Goal: Use online tool/utility: Utilize a website feature to perform a specific function

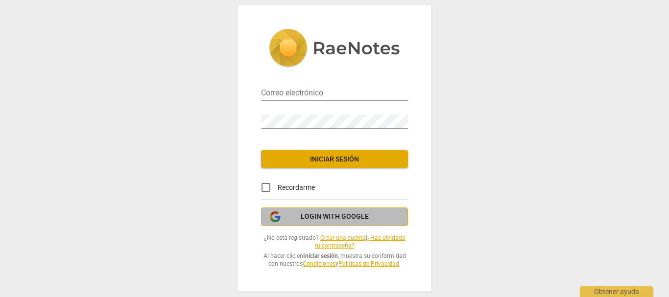
click at [340, 223] on button "Login with Google" at bounding box center [334, 217] width 147 height 19
click at [276, 216] on icon "button" at bounding box center [275, 217] width 12 height 12
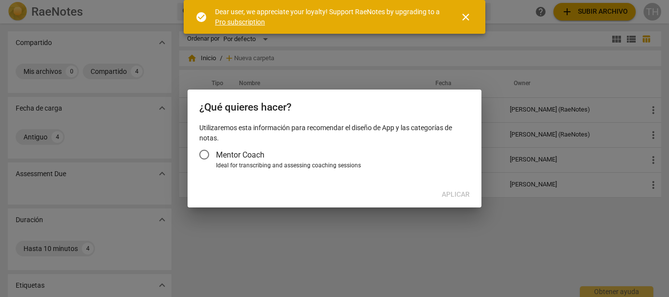
click at [204, 151] on input "Mentor Coach" at bounding box center [205, 155] width 24 height 24
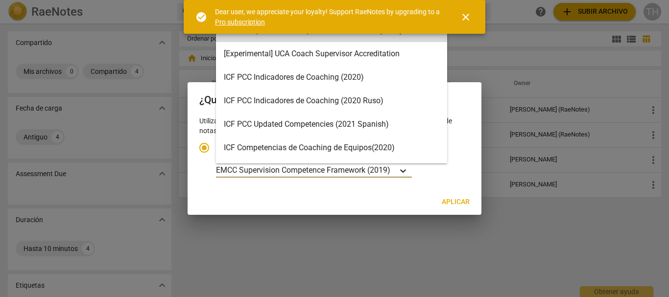
click at [407, 169] on icon "Tipo de cuenta" at bounding box center [403, 171] width 10 height 10
click at [0, 0] on input "Ideal for transcribing and assessing coaching sessions 16 results available. Us…" at bounding box center [0, 0] width 0 height 0
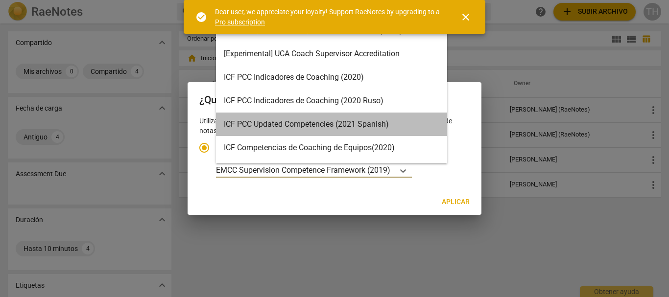
click at [390, 127] on div "ICF PCC Updated Competencies (2021 Spanish)" at bounding box center [331, 125] width 231 height 24
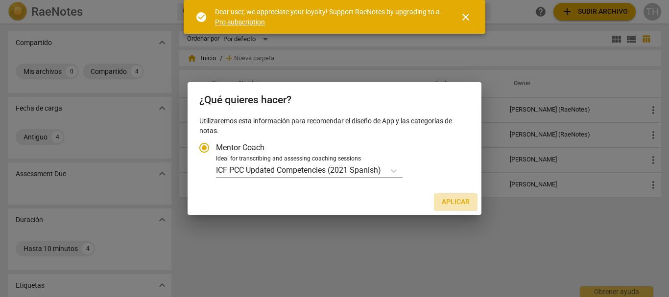
click at [448, 202] on span "Aplicar" at bounding box center [456, 202] width 28 height 10
radio input "false"
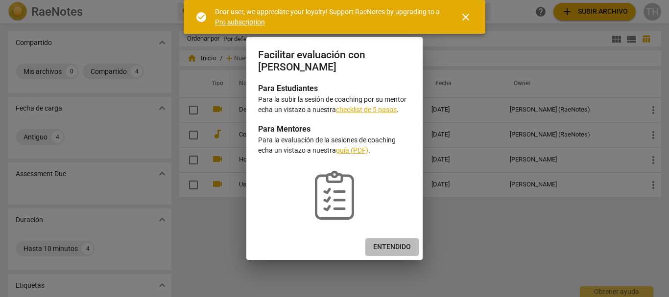
click at [394, 244] on span "Entendido" at bounding box center [392, 248] width 38 height 10
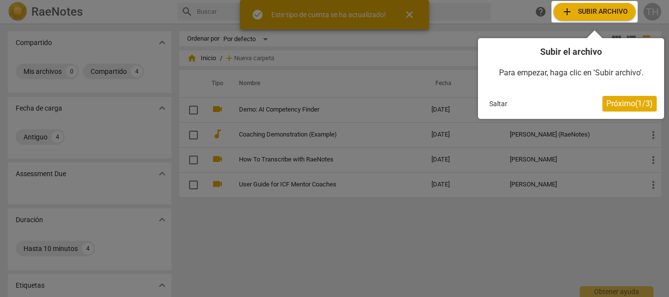
click at [636, 103] on span "Próximo ( 1 / 3 )" at bounding box center [629, 103] width 47 height 9
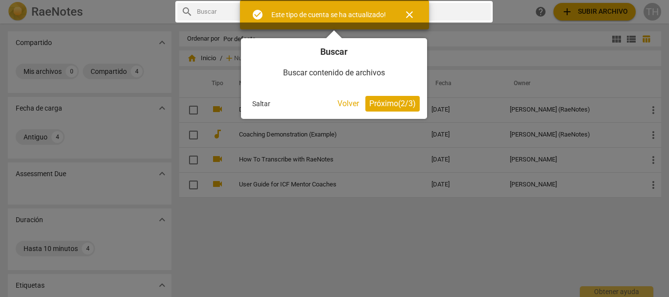
click at [405, 103] on span "Próximo ( 2 / 3 )" at bounding box center [392, 103] width 47 height 9
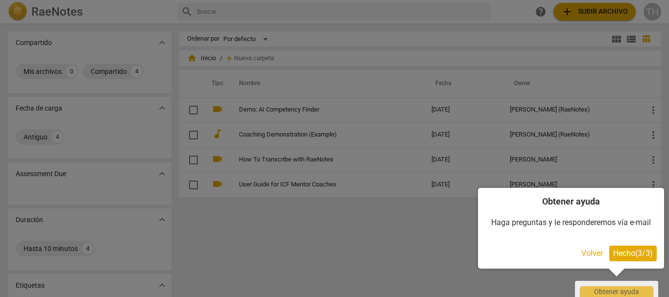
click at [652, 256] on button "Hecho ( 3 / 3 )" at bounding box center [633, 254] width 48 height 16
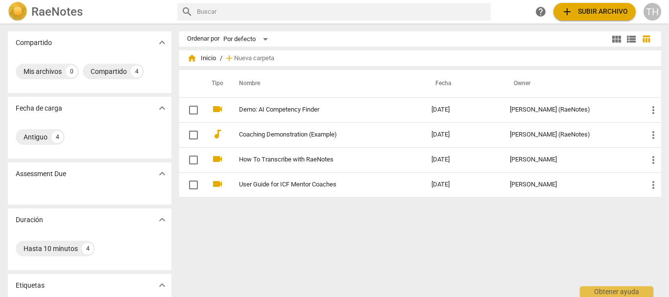
click at [593, 9] on span "add Subir archivo" at bounding box center [594, 12] width 67 height 12
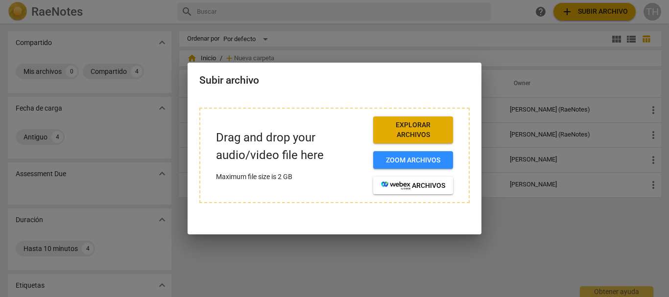
click at [414, 123] on span "Explorar archivos" at bounding box center [413, 130] width 64 height 19
click at [542, 237] on div at bounding box center [334, 148] width 669 height 297
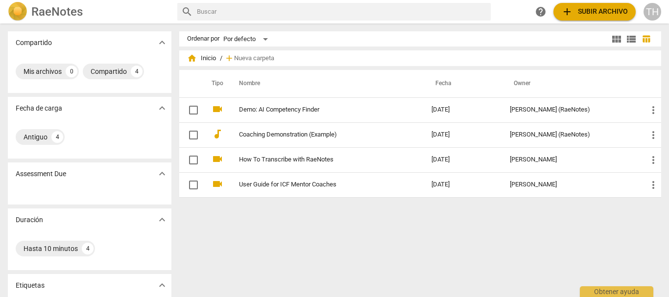
click at [576, 10] on span "add Subir archivo" at bounding box center [594, 12] width 67 height 12
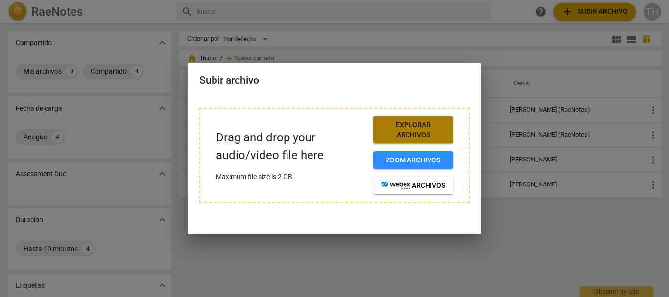
click at [415, 130] on span "Explorar archivos" at bounding box center [413, 130] width 64 height 19
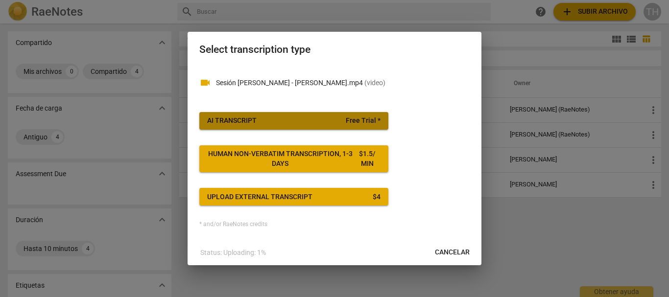
click at [261, 118] on span "AI Transcript Free Trial *" at bounding box center [293, 121] width 173 height 10
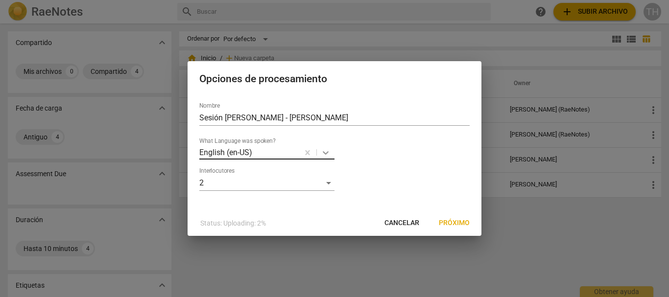
click at [326, 155] on icon at bounding box center [326, 153] width 10 height 10
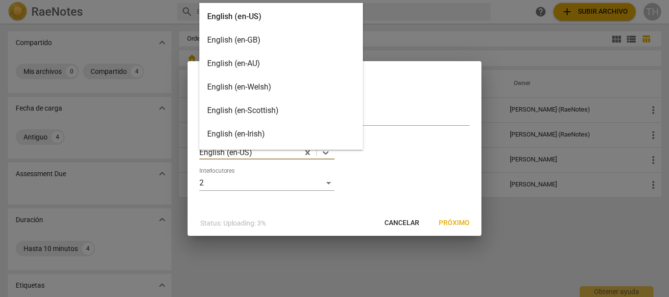
scroll to position [49, 0]
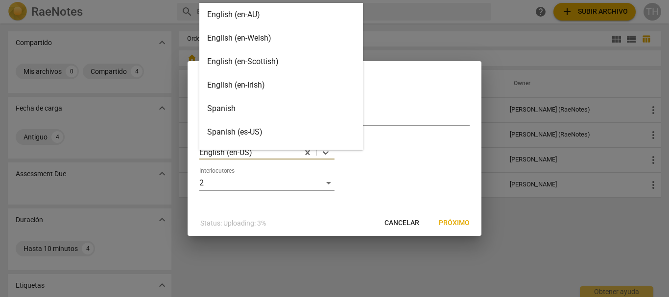
click at [279, 124] on div "Spanish (es-US)" at bounding box center [281, 133] width 164 height 24
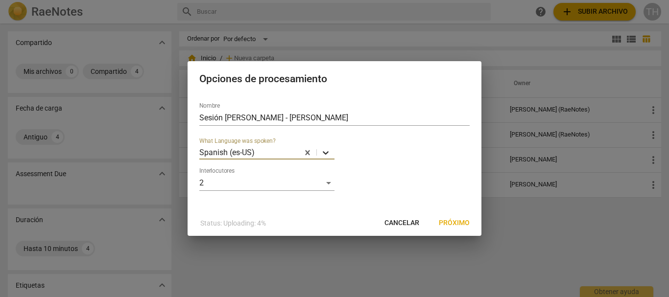
click at [321, 155] on icon at bounding box center [326, 153] width 10 height 10
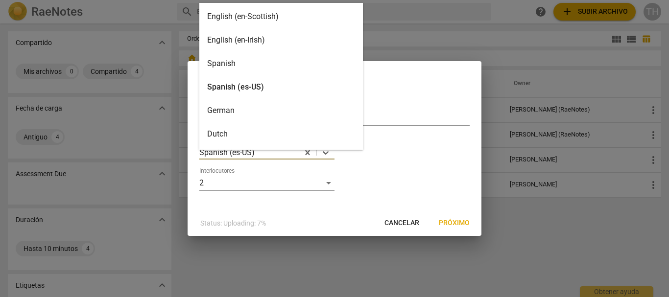
scroll to position [98, 0]
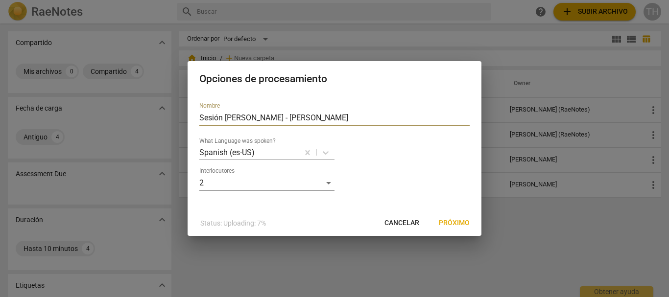
click at [409, 125] on input "Sesión [PERSON_NAME] - [PERSON_NAME]" at bounding box center [334, 118] width 270 height 16
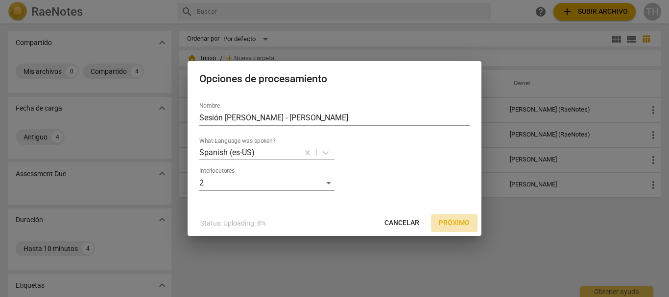
click at [460, 221] on span "Próximo" at bounding box center [454, 223] width 31 height 10
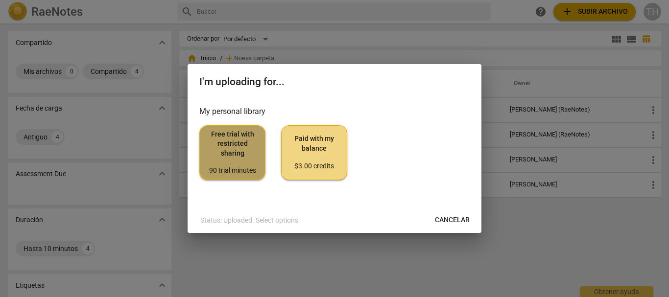
click at [229, 159] on span "Free trial with restricted sharing 90 trial minutes" at bounding box center [232, 153] width 49 height 46
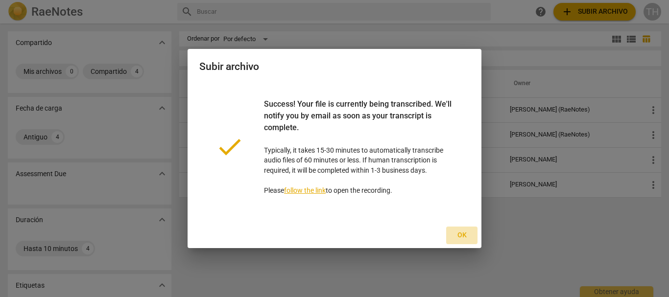
click at [463, 236] on span "Ok" at bounding box center [462, 236] width 16 height 10
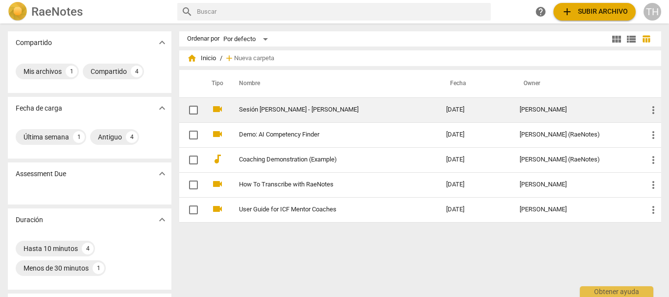
click at [297, 105] on td "Sesión [PERSON_NAME] - [PERSON_NAME]" at bounding box center [333, 109] width 212 height 25
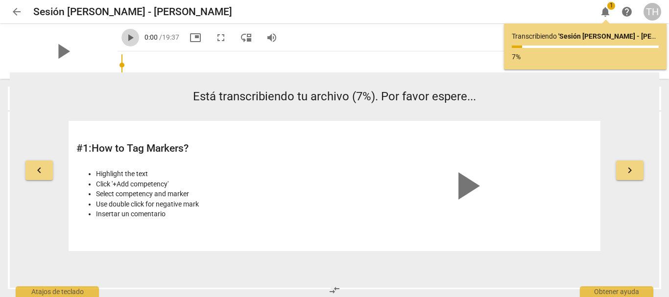
click at [124, 41] on span "play_arrow" at bounding box center [130, 38] width 12 height 12
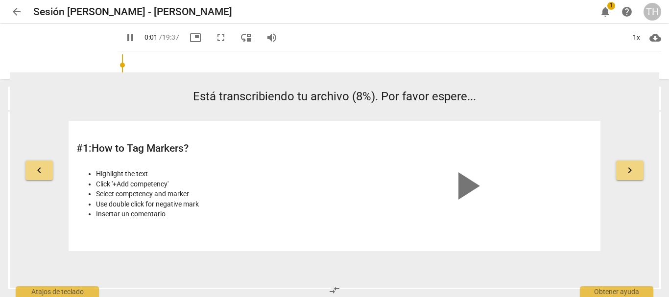
click at [124, 41] on span "pause" at bounding box center [130, 38] width 12 height 12
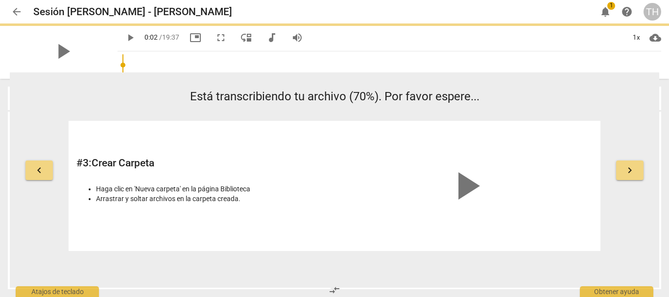
type input "2"
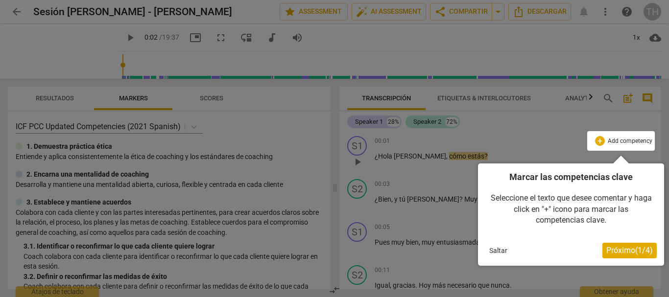
click at [632, 251] on span "Próximo ( 1 / 4 )" at bounding box center [629, 250] width 47 height 9
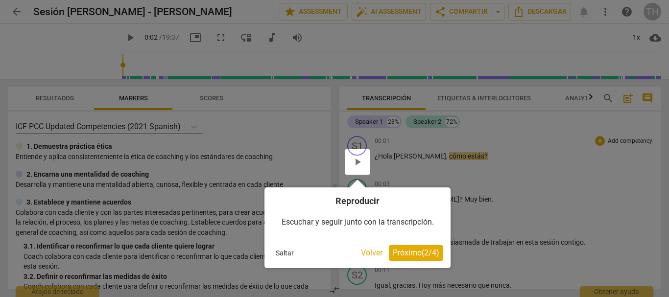
click at [426, 253] on span "Próximo ( 2 / 4 )" at bounding box center [416, 252] width 47 height 9
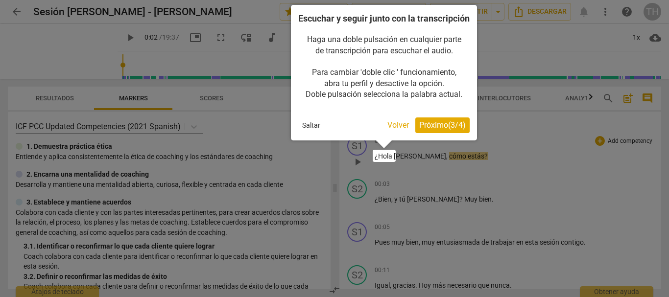
click at [440, 130] on span "Próximo ( 3 / 4 )" at bounding box center [442, 125] width 47 height 9
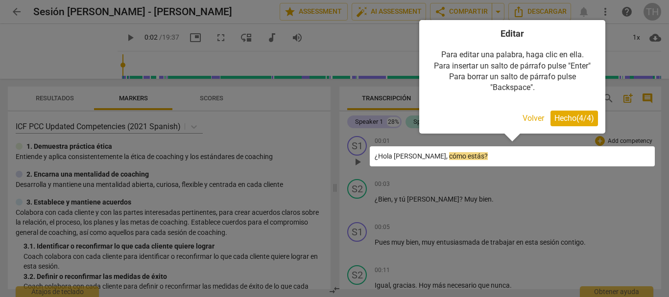
click at [562, 120] on span "Hecho ( 4 / 4 )" at bounding box center [575, 118] width 40 height 9
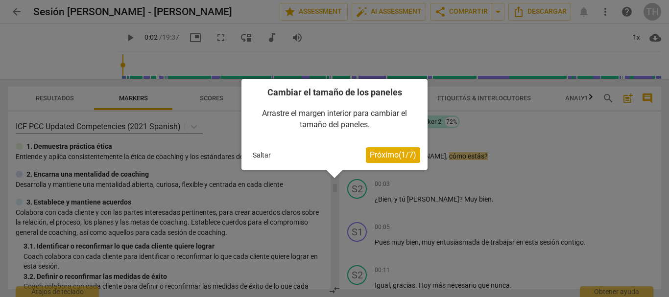
click at [378, 155] on span "Próximo ( 1 / 7 )" at bounding box center [393, 154] width 47 height 9
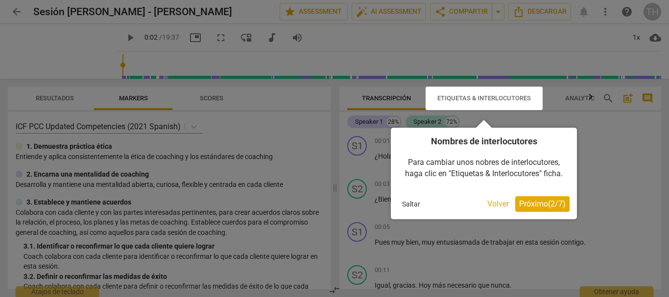
click at [535, 207] on span "Próximo ( 2 / 7 )" at bounding box center [542, 203] width 47 height 9
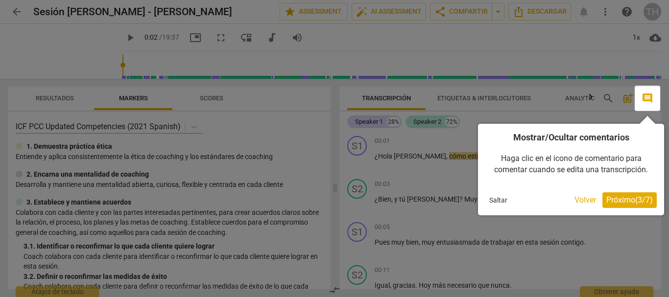
click at [630, 194] on button "Próximo ( 3 / 7 )" at bounding box center [630, 201] width 54 height 16
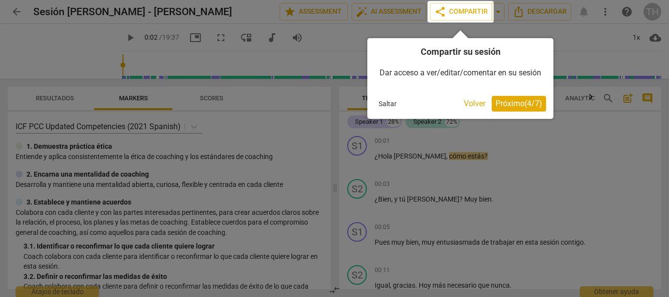
click at [524, 108] on span "Próximo ( 4 / 7 )" at bounding box center [519, 103] width 47 height 9
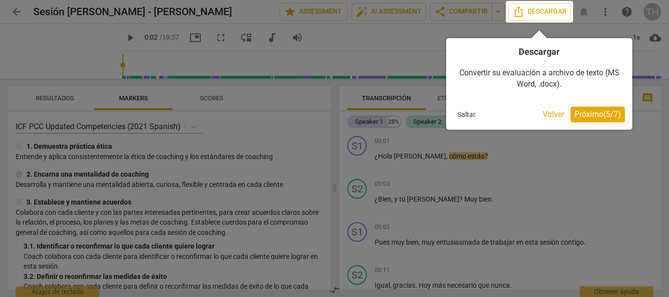
click at [591, 123] on div "Descargar Convertir su evaluación a archivo de texto (MS Word, .docx). Saltar V…" at bounding box center [539, 84] width 186 height 92
click at [594, 115] on span "Próximo ( 5 / 7 )" at bounding box center [598, 114] width 47 height 9
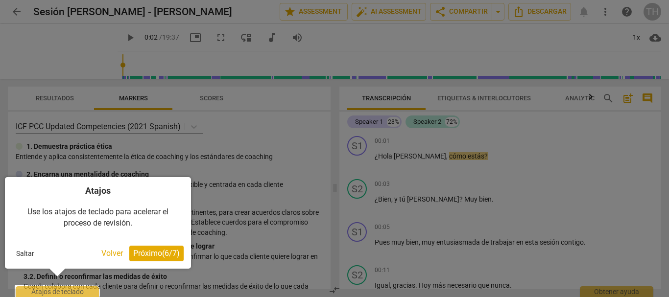
click at [170, 252] on span "Próximo ( 6 / 7 )" at bounding box center [156, 253] width 47 height 9
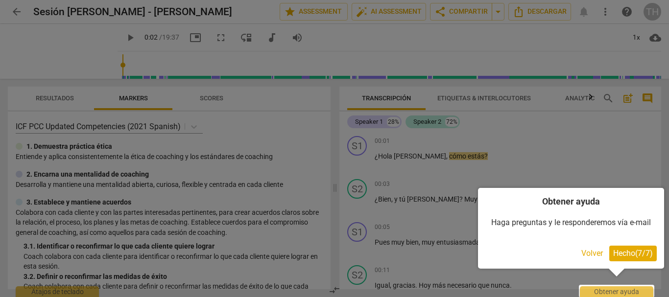
click at [641, 255] on span "Hecho ( 7 / 7 )" at bounding box center [633, 253] width 40 height 9
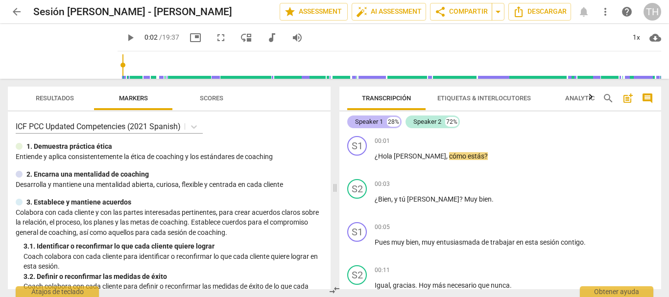
click at [368, 125] on div "Speaker 1" at bounding box center [369, 122] width 28 height 10
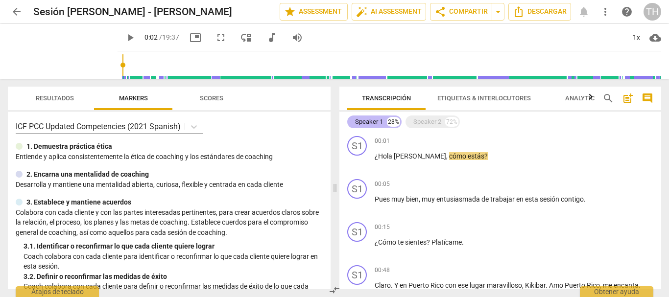
click at [368, 125] on div "Speaker 1" at bounding box center [369, 122] width 28 height 10
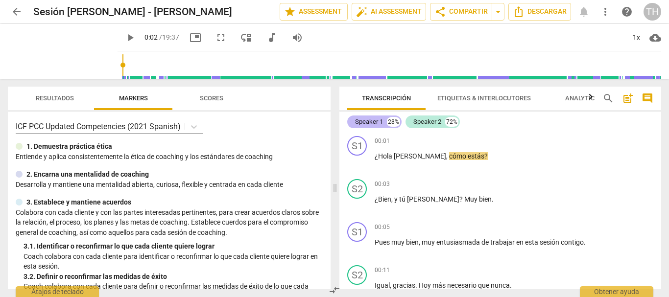
click at [369, 123] on div "Speaker 1" at bounding box center [369, 122] width 28 height 10
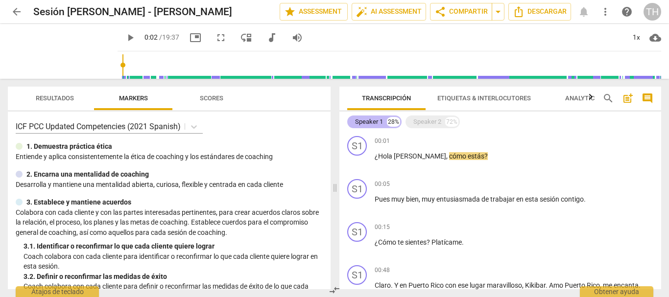
click at [369, 123] on div "Speaker 1" at bounding box center [369, 122] width 28 height 10
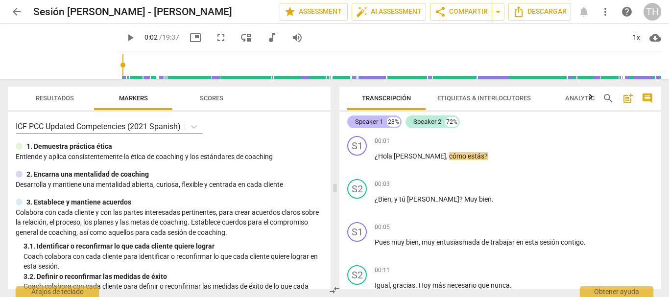
click at [368, 121] on div "Speaker 1" at bounding box center [369, 122] width 28 height 10
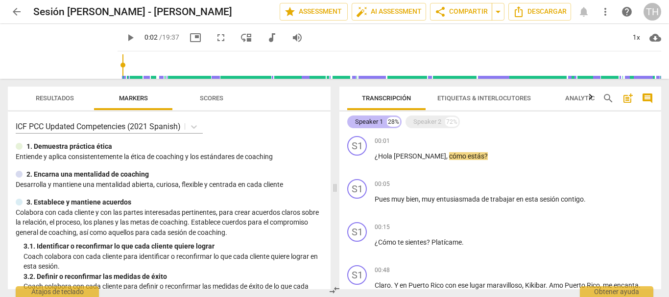
click at [367, 120] on div "Speaker 1" at bounding box center [369, 122] width 28 height 10
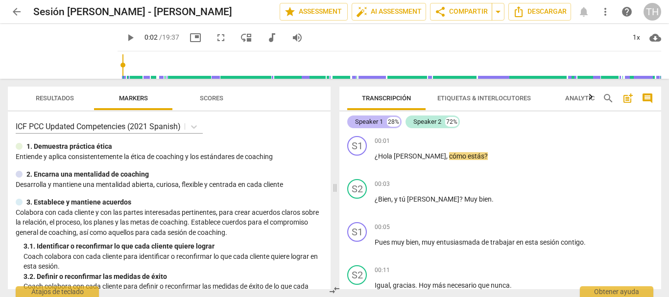
click at [390, 123] on div "28%" at bounding box center [393, 122] width 13 height 10
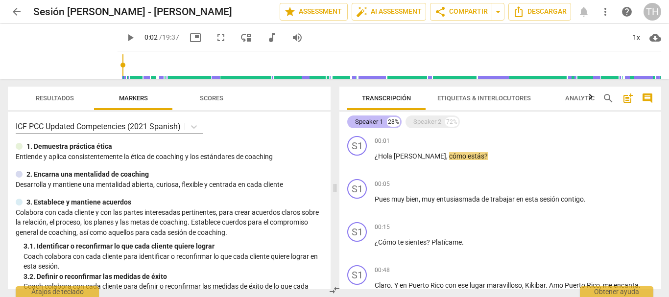
click at [390, 123] on div "28%" at bounding box center [393, 122] width 13 height 10
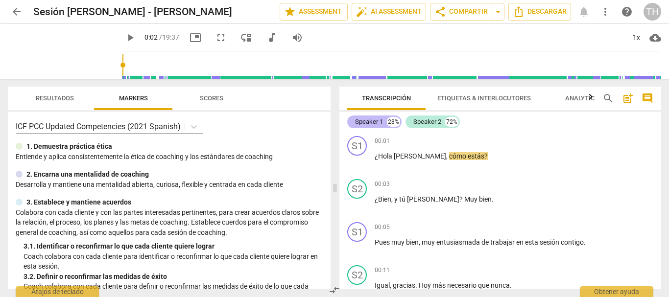
click at [375, 121] on div "Speaker 1" at bounding box center [369, 122] width 28 height 10
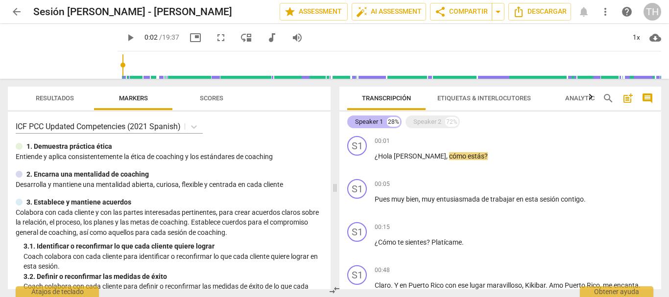
drag, startPoint x: 372, startPoint y: 121, endPoint x: 360, endPoint y: 125, distance: 13.2
click at [360, 125] on div "Speaker 1" at bounding box center [369, 122] width 28 height 10
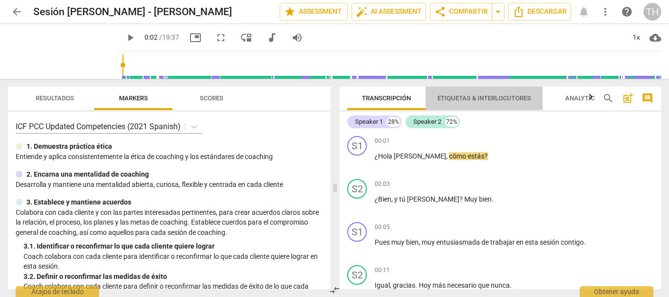
click at [454, 101] on span "Etiquetas & Interlocutores" at bounding box center [484, 98] width 94 height 7
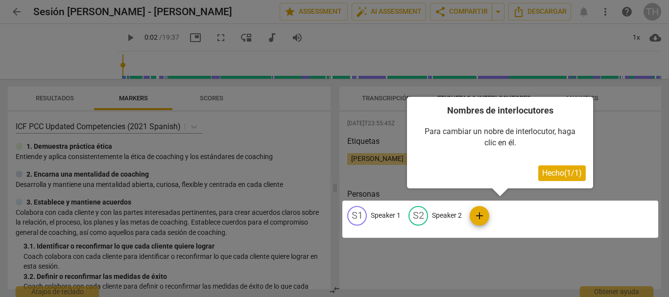
click at [548, 171] on span "Hecho ( 1 / 1 )" at bounding box center [562, 173] width 40 height 9
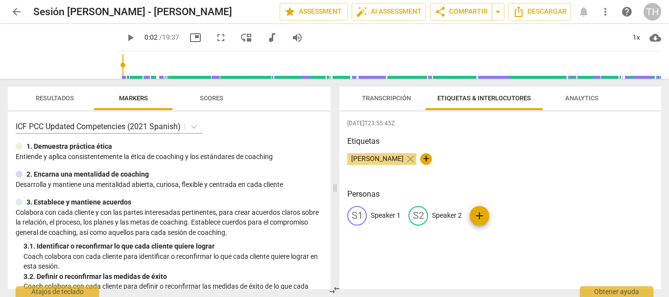
click at [381, 212] on p "Speaker 1" at bounding box center [386, 216] width 30 height 10
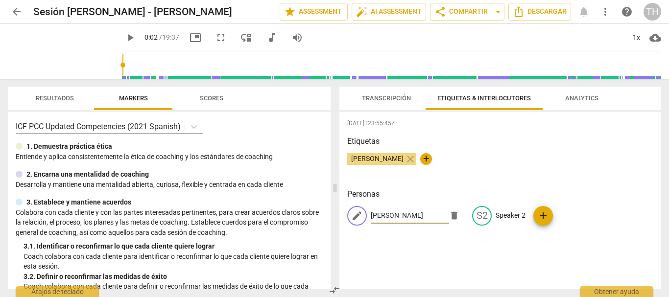
drag, startPoint x: 395, startPoint y: 216, endPoint x: 360, endPoint y: 212, distance: 35.9
click at [360, 212] on div "edit [PERSON_NAME]" at bounding box center [405, 216] width 117 height 20
type input "Coach"
click at [506, 213] on p "Speaker 2" at bounding box center [511, 216] width 30 height 10
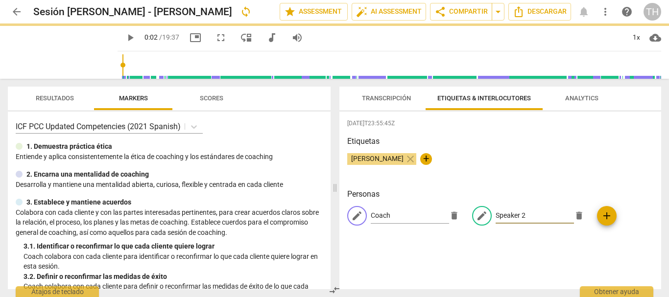
click at [506, 213] on input "Speaker 2" at bounding box center [535, 216] width 78 height 16
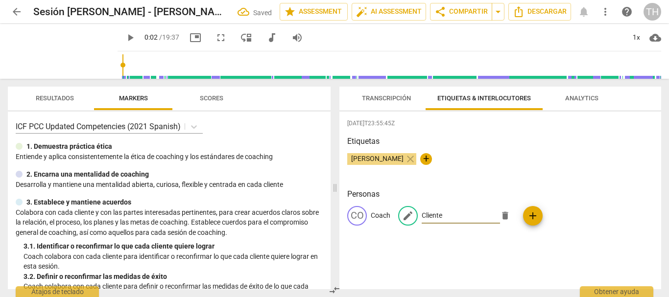
type input "Cliente"
click at [445, 183] on div "[DATE]T23:55:45Z Etiquetas [PERSON_NAME] close + Personas CO Coach edit Cliente…" at bounding box center [501, 201] width 322 height 178
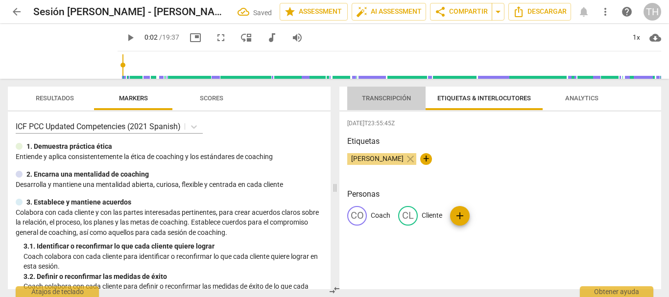
click at [412, 96] on span "Transcripción" at bounding box center [386, 98] width 73 height 13
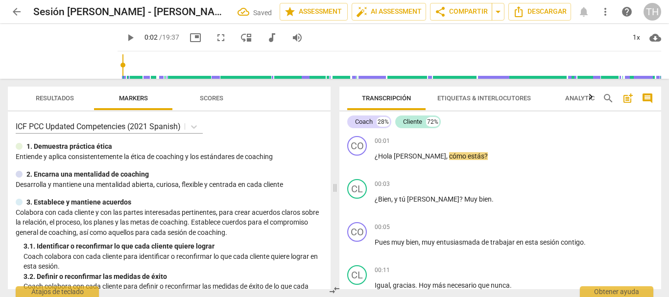
click at [585, 99] on span "Analytics" at bounding box center [581, 98] width 33 height 7
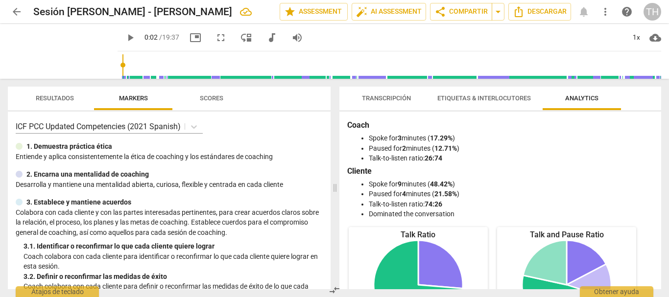
click at [404, 111] on div "Transcripción Etiquetas & Interlocutores Analytics Coach 28% Cliente 72% CO pla…" at bounding box center [501, 188] width 322 height 203
click at [403, 100] on span "Transcripción" at bounding box center [386, 98] width 49 height 7
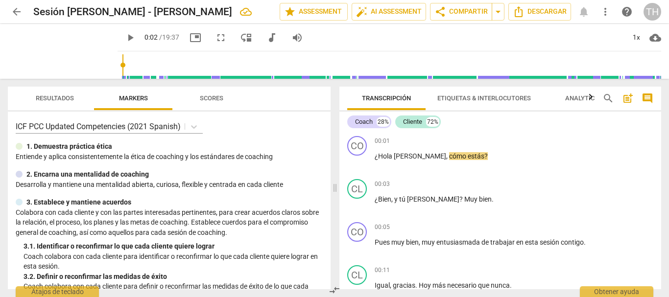
click at [124, 37] on span "play_arrow" at bounding box center [130, 38] width 12 height 12
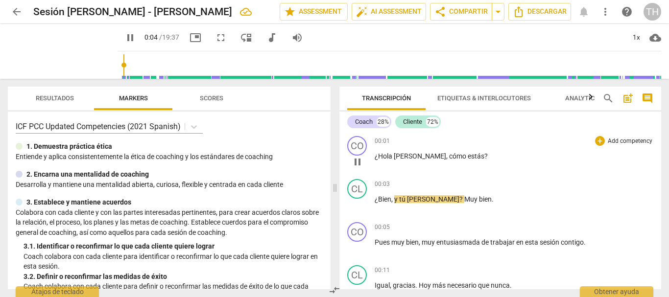
click at [378, 154] on span "¿Hola" at bounding box center [384, 156] width 19 height 8
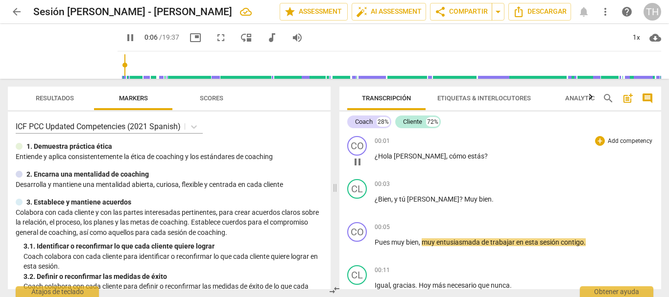
type input "7"
click at [446, 155] on span "cómo" at bounding box center [455, 156] width 19 height 8
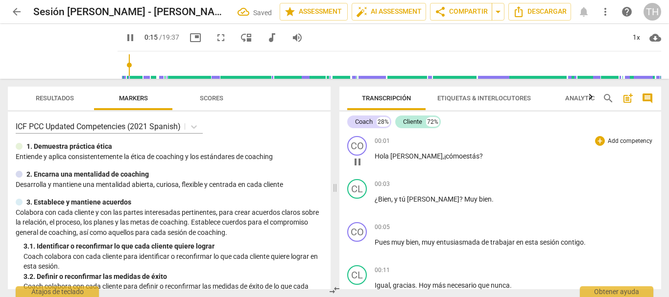
scroll to position [192, 0]
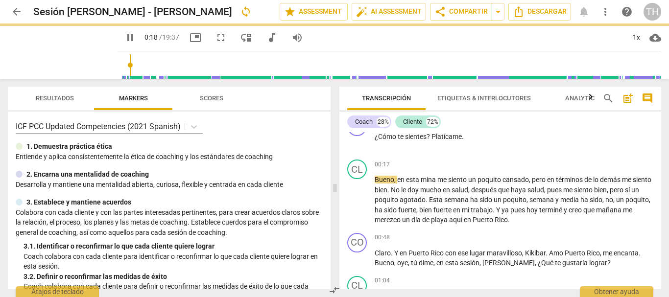
click at [124, 37] on span "pause" at bounding box center [130, 38] width 12 height 12
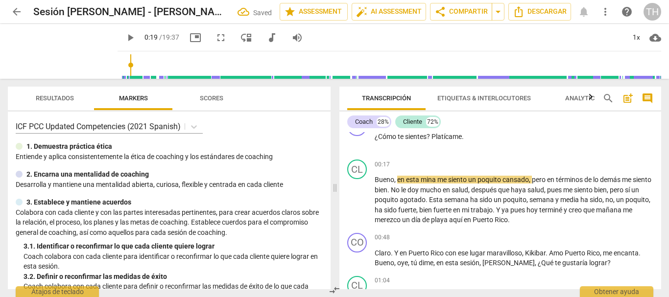
type input "19"
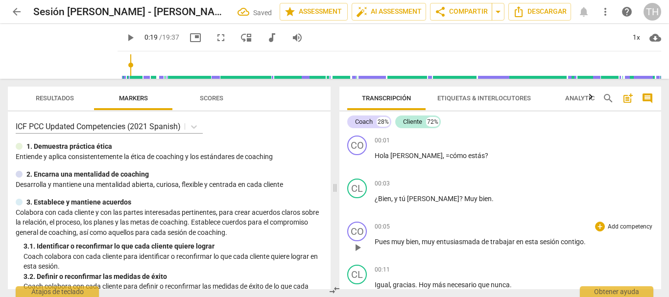
scroll to position [0, 0]
click at [411, 157] on p "[PERSON_NAME] , =cómo estás ?" at bounding box center [514, 156] width 279 height 10
drag, startPoint x: 118, startPoint y: 61, endPoint x: 100, endPoint y: 65, distance: 18.1
click at [121, 65] on input "range" at bounding box center [391, 64] width 540 height 31
click at [124, 39] on span "play_arrow" at bounding box center [130, 38] width 12 height 12
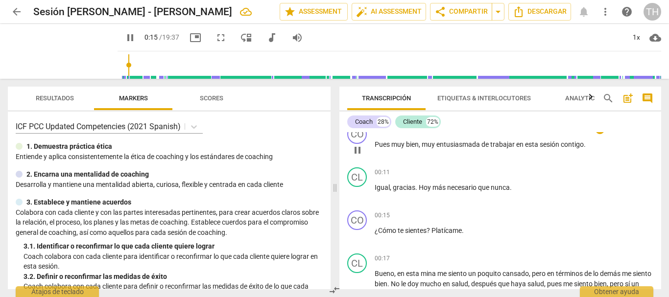
scroll to position [147, 0]
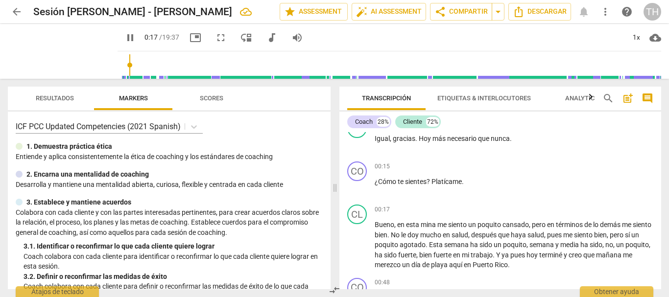
type input "18"
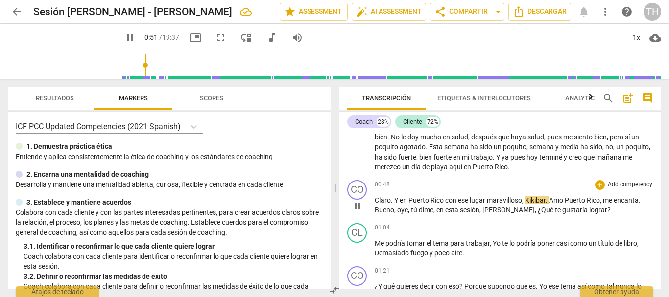
scroll to position [294, 0]
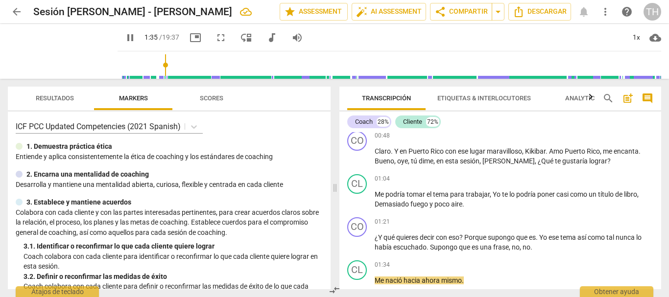
click at [124, 41] on span "pause" at bounding box center [130, 38] width 12 height 12
type input "96"
click at [514, 245] on span "no" at bounding box center [516, 247] width 8 height 8
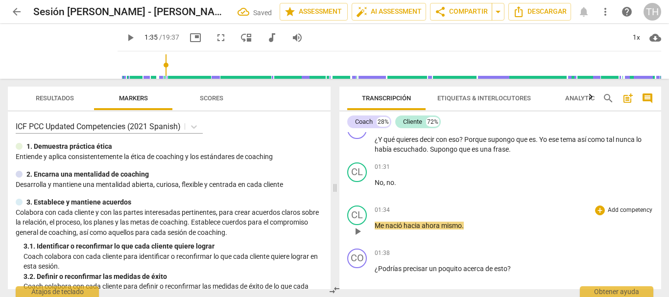
scroll to position [343, 0]
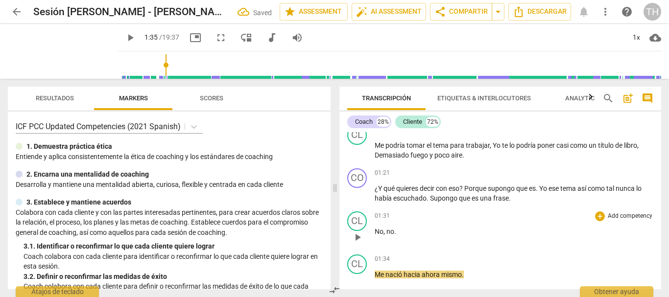
click at [419, 227] on p "No , no ." at bounding box center [514, 232] width 279 height 10
click at [375, 273] on span "Me" at bounding box center [380, 275] width 11 height 8
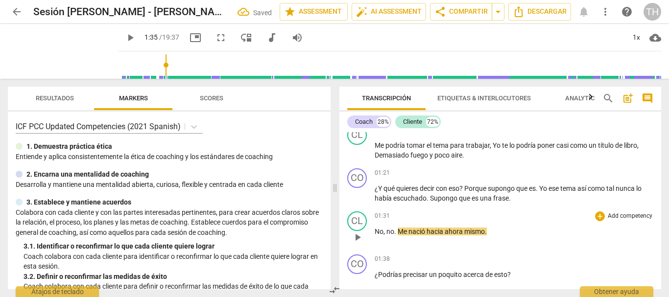
click at [378, 229] on span "No" at bounding box center [379, 232] width 9 height 8
click at [373, 229] on div "CL play_arrow pause" at bounding box center [360, 229] width 27 height 35
click at [375, 229] on span "No" at bounding box center [379, 232] width 9 height 8
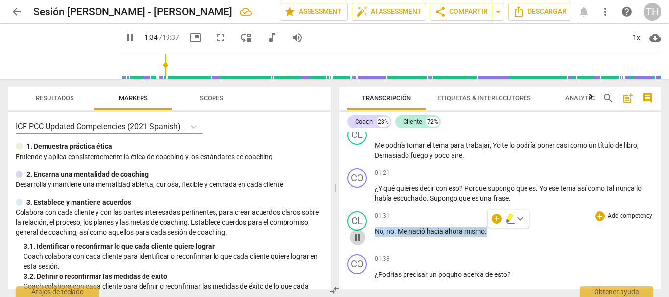
click at [355, 237] on span "pause" at bounding box center [358, 238] width 12 height 12
click at [398, 230] on span "Me" at bounding box center [403, 232] width 11 height 8
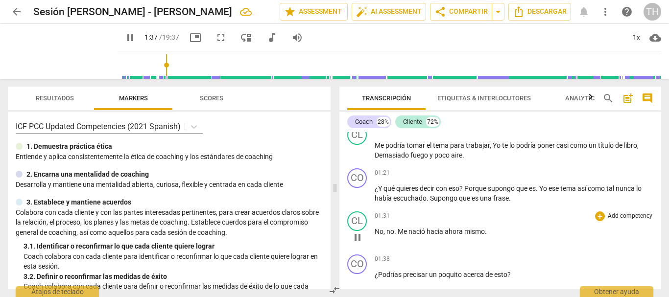
click at [398, 230] on span "Me" at bounding box center [403, 232] width 11 height 8
click at [357, 238] on span "pause" at bounding box center [358, 238] width 12 height 12
type input "99"
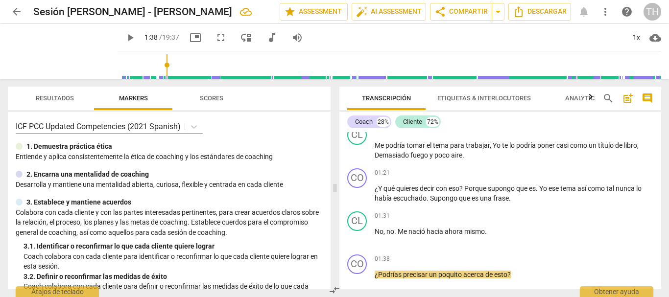
click at [397, 228] on span "." at bounding box center [395, 232] width 3 height 8
click at [361, 239] on span "play_arrow" at bounding box center [358, 238] width 12 height 12
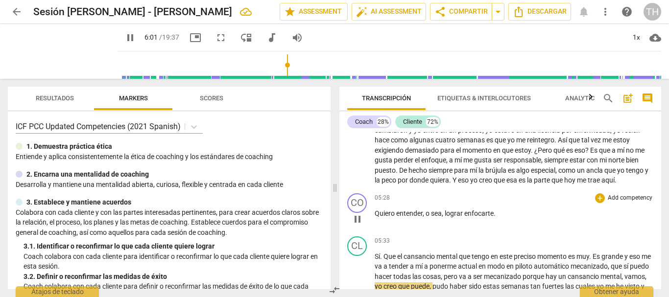
scroll to position [833, 0]
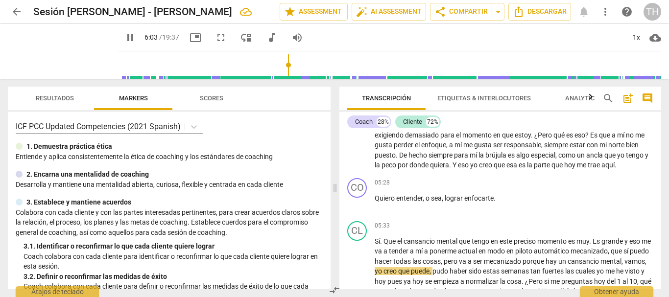
click at [124, 41] on span "pause" at bounding box center [130, 38] width 12 height 12
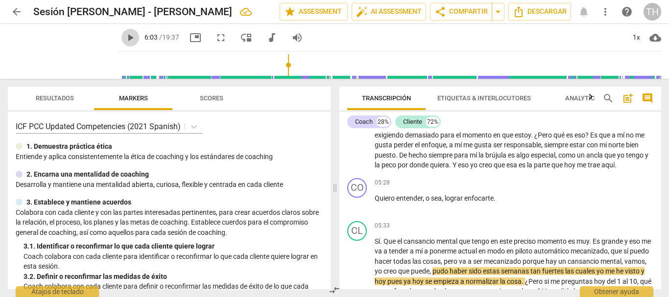
drag, startPoint x: 122, startPoint y: 36, endPoint x: 127, endPoint y: 39, distance: 5.7
click at [124, 34] on span "play_arrow" at bounding box center [130, 38] width 12 height 12
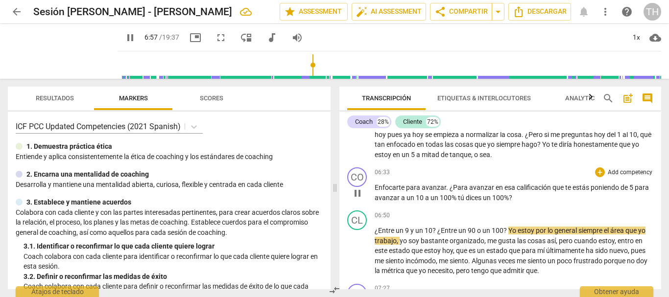
scroll to position [1078, 0]
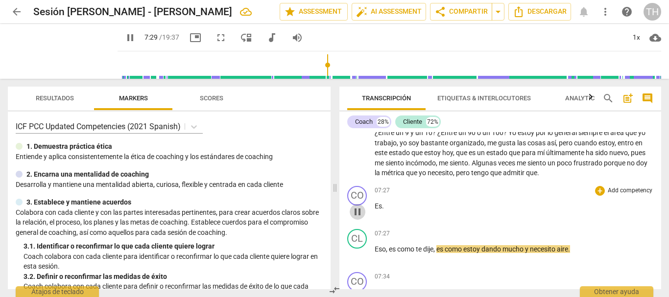
click at [355, 213] on span "pause" at bounding box center [358, 212] width 12 height 12
type input "450"
click at [557, 175] on p "¿Entre un 9 y un 10 ? ¿Entre un 90 o un [DEMOGRAPHIC_DATA] estoy por lo general…" at bounding box center [514, 153] width 279 height 50
click at [377, 209] on span "Es" at bounding box center [378, 206] width 7 height 8
click at [375, 210] on span "Es" at bounding box center [378, 206] width 7 height 8
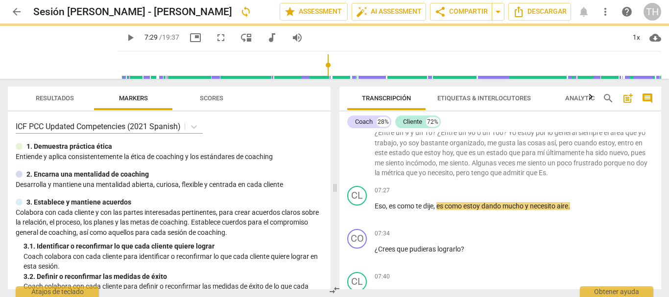
scroll to position [1035, 0]
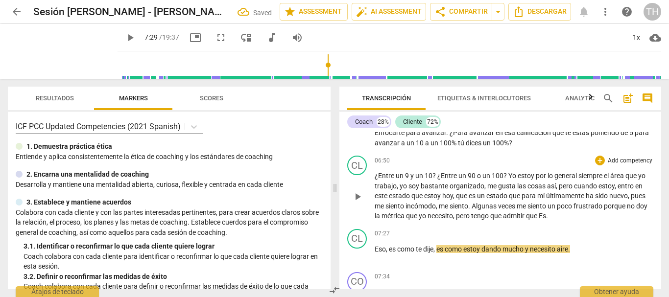
click at [546, 214] on span "Es" at bounding box center [542, 216] width 7 height 8
drag, startPoint x: 374, startPoint y: 242, endPoint x: 377, endPoint y: 248, distance: 7.5
click at [376, 245] on div "CL play_arrow pause 07:27 + Add competency keyboard_arrow_right Eso , es como t…" at bounding box center [501, 246] width 322 height 43
click at [377, 248] on span "Eso" at bounding box center [380, 249] width 11 height 8
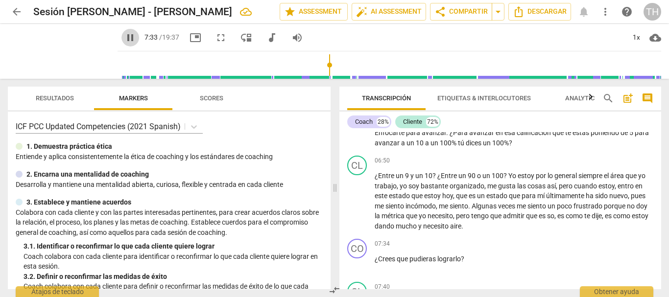
click at [124, 37] on span "pause" at bounding box center [130, 38] width 18 height 12
type input "454"
click at [566, 215] on span "es" at bounding box center [562, 216] width 8 height 8
click at [555, 214] on span "so" at bounding box center [550, 216] width 7 height 8
click at [555, 216] on span "so" at bounding box center [550, 216] width 7 height 8
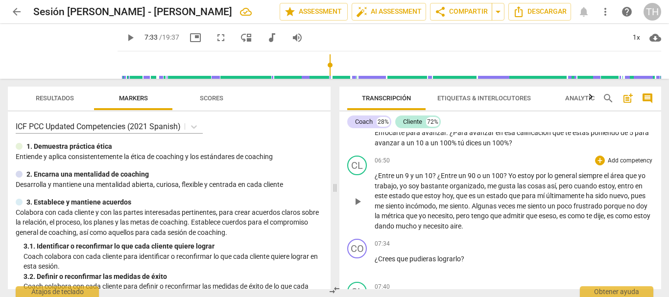
click at [539, 213] on span "que" at bounding box center [532, 216] width 13 height 8
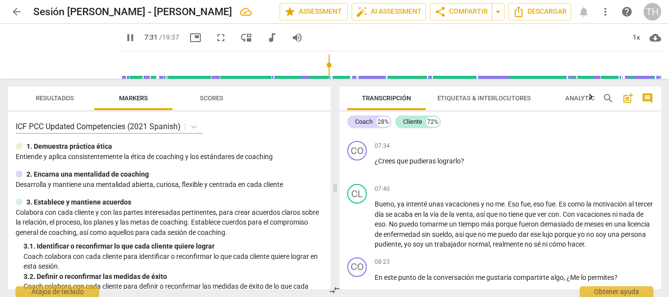
scroll to position [1084, 0]
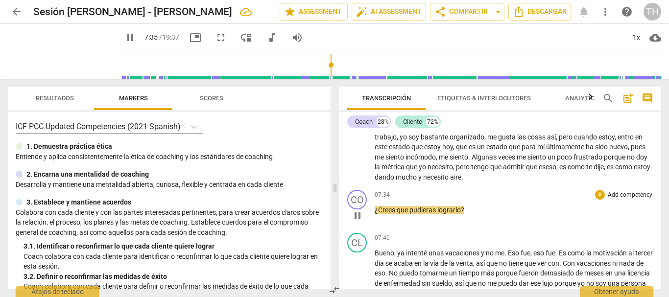
click at [350, 216] on span "pause" at bounding box center [358, 216] width 16 height 12
type input "456"
click at [380, 211] on span "¿Crees" at bounding box center [386, 210] width 22 height 8
click at [383, 210] on span "¿Crees" at bounding box center [386, 210] width 22 height 8
click at [360, 219] on span "play_arrow" at bounding box center [358, 216] width 12 height 12
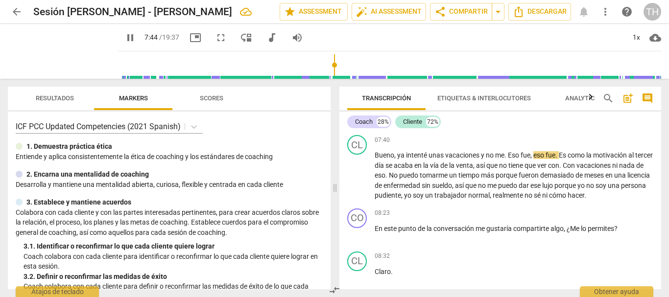
scroll to position [1133, 0]
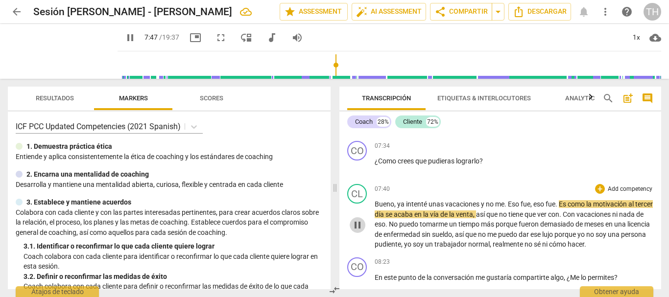
click at [361, 224] on span "pause" at bounding box center [358, 225] width 12 height 12
click at [362, 227] on span "play_arrow" at bounding box center [358, 225] width 12 height 12
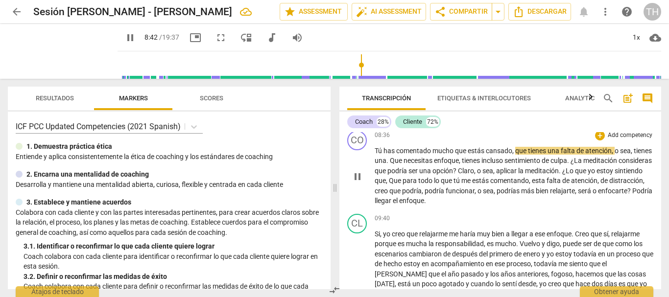
scroll to position [1329, 0]
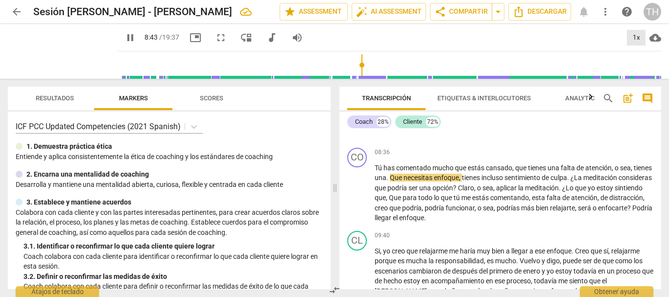
click at [636, 38] on div "1x" at bounding box center [636, 38] width 19 height 16
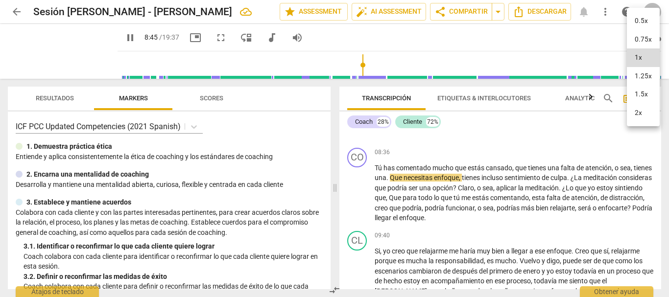
click at [648, 76] on li "1.25x" at bounding box center [643, 76] width 33 height 19
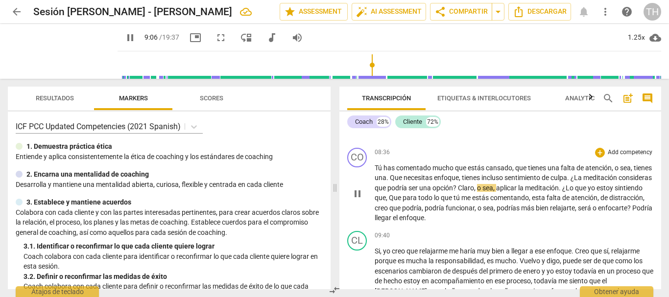
click at [352, 198] on span "pause" at bounding box center [358, 194] width 12 height 12
click at [474, 187] on span "Claro" at bounding box center [466, 188] width 16 height 8
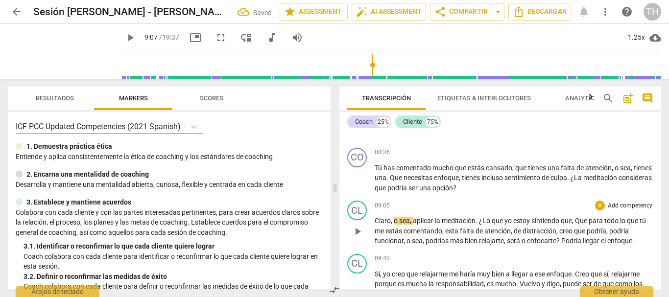
click at [395, 218] on span "o" at bounding box center [396, 221] width 5 height 8
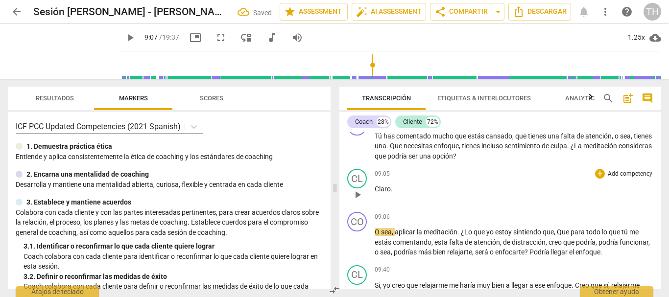
scroll to position [1378, 0]
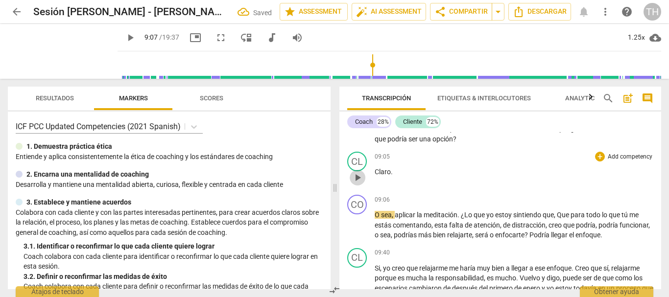
click at [358, 176] on span "play_arrow" at bounding box center [358, 178] width 12 height 12
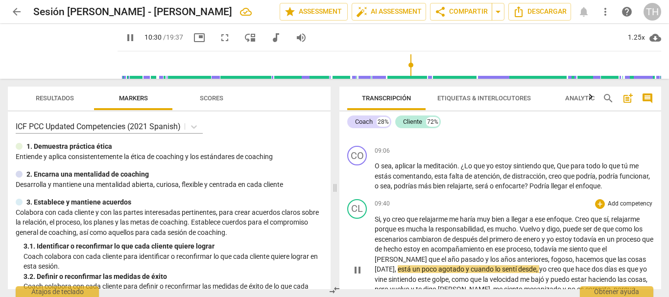
scroll to position [1525, 0]
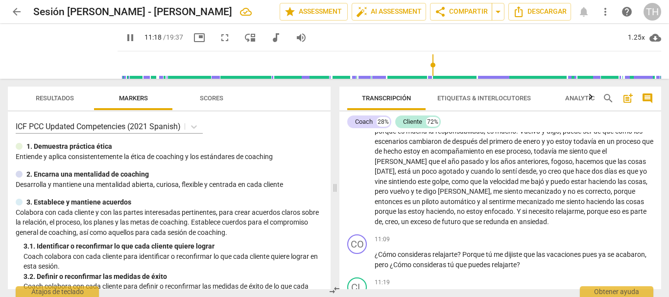
click at [124, 38] on span "pause" at bounding box center [130, 38] width 12 height 12
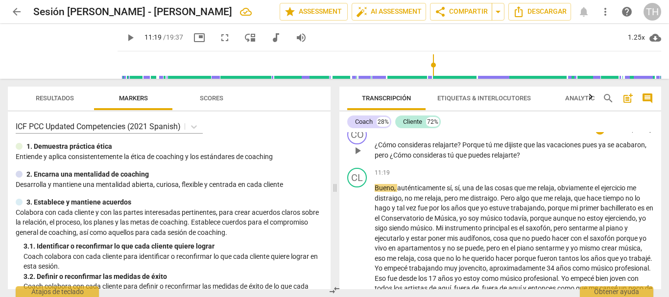
scroll to position [1637, 0]
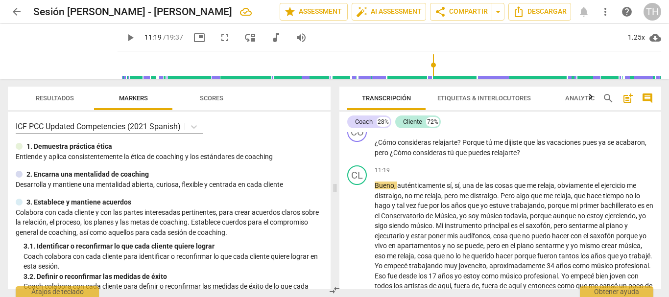
click at [124, 34] on span "play_arrow" at bounding box center [130, 38] width 12 height 12
click at [124, 35] on span "pause" at bounding box center [130, 38] width 12 height 12
type input "683"
click at [399, 185] on span "auténticamente" at bounding box center [421, 186] width 49 height 8
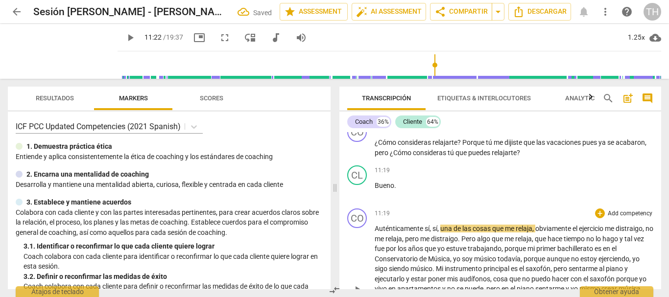
click at [424, 228] on span "Auténticamente" at bounding box center [400, 229] width 50 height 8
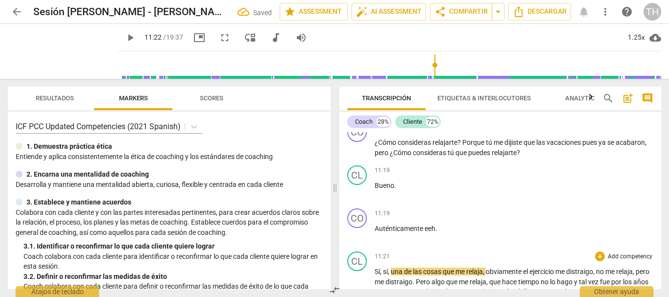
click at [375, 271] on span "Sí" at bounding box center [377, 272] width 5 height 8
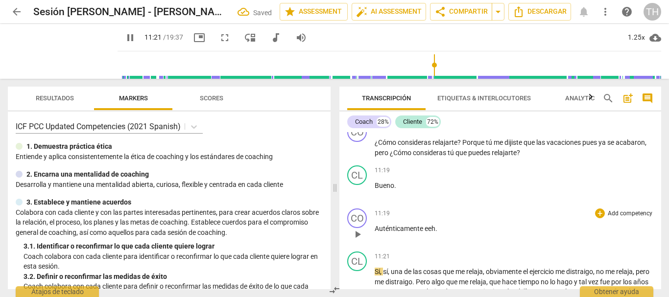
click at [399, 222] on div "11:19 + Add competency keyboard_arrow_right Auténticamente eeh ." at bounding box center [514, 226] width 279 height 35
click at [402, 232] on span "Auténticamente" at bounding box center [400, 229] width 50 height 8
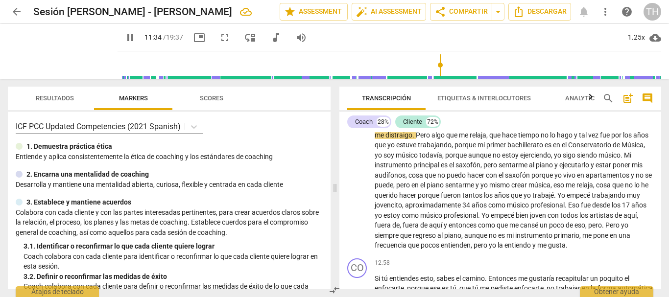
scroll to position [1735, 0]
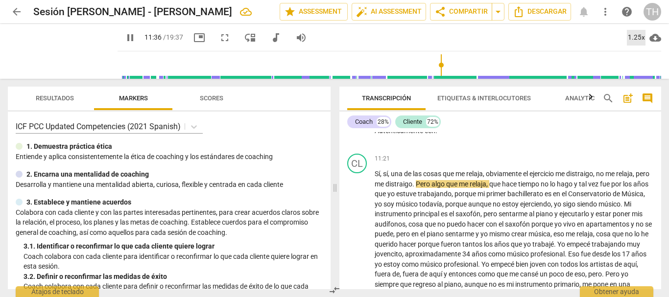
click at [634, 41] on div "1.25x" at bounding box center [636, 38] width 19 height 16
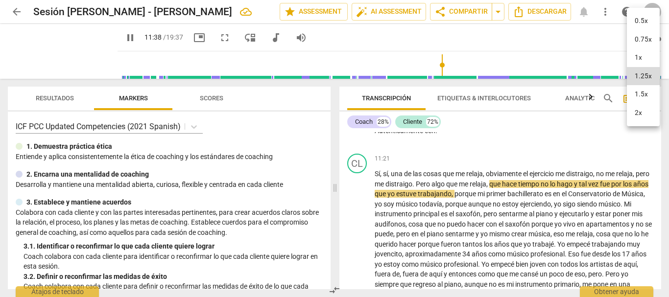
click at [640, 91] on li "1.5x" at bounding box center [643, 94] width 33 height 19
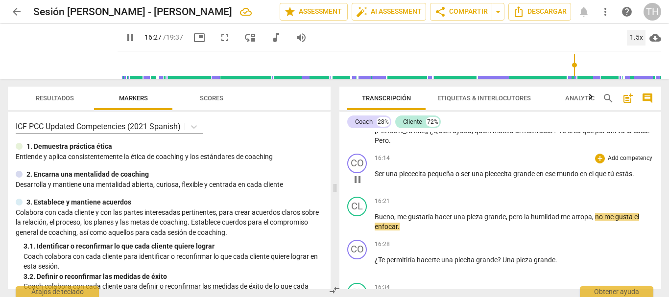
scroll to position [2225, 0]
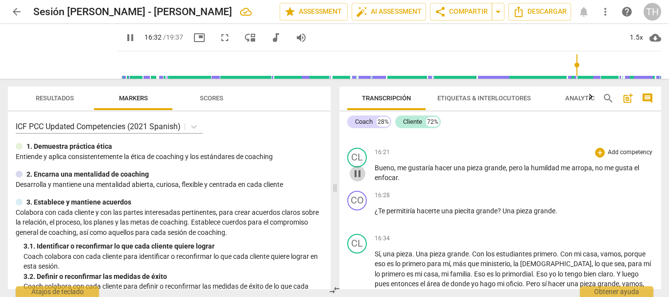
click at [358, 176] on span "pause" at bounding box center [358, 174] width 12 height 12
click at [635, 168] on span "el" at bounding box center [636, 168] width 5 height 8
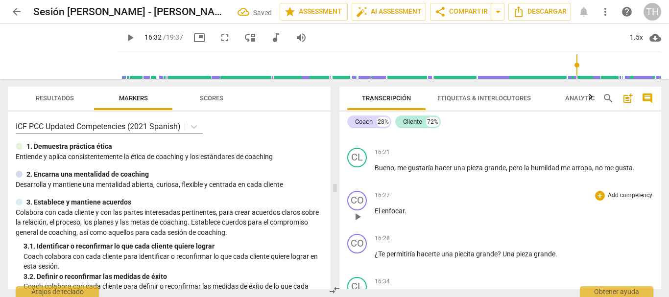
click at [420, 208] on p "El enfocar ." at bounding box center [514, 211] width 279 height 10
click at [374, 255] on div "play_arrow pause" at bounding box center [362, 260] width 25 height 13
click at [376, 254] on span "¿Te" at bounding box center [381, 254] width 12 height 8
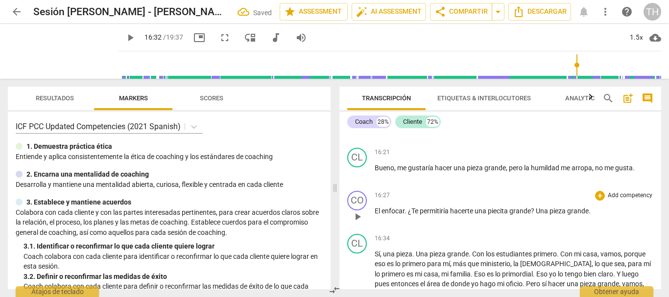
click at [420, 209] on span "¿Te" at bounding box center [414, 211] width 12 height 8
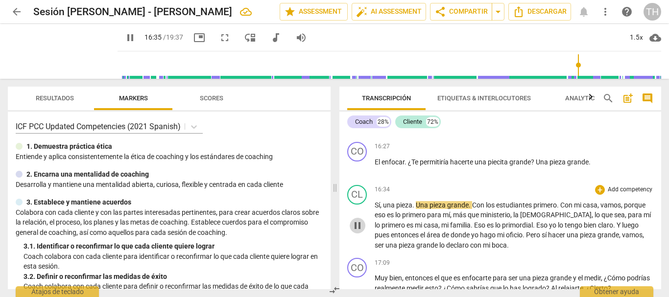
click at [356, 229] on span "pause" at bounding box center [358, 226] width 12 height 12
click at [124, 42] on span "play_arrow" at bounding box center [130, 38] width 12 height 12
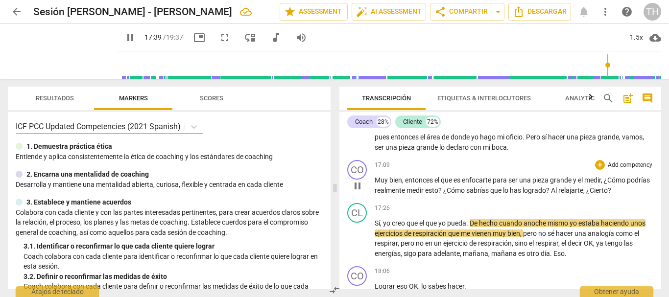
scroll to position [2470, 0]
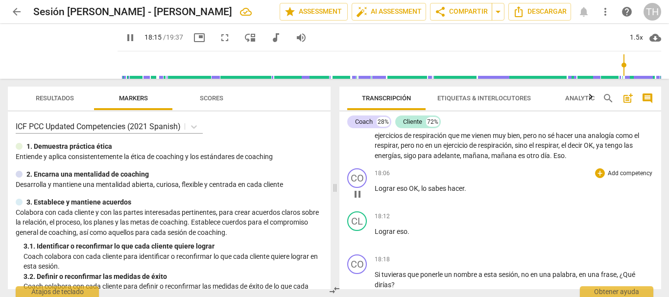
click at [397, 187] on span "eso" at bounding box center [403, 189] width 12 height 8
click at [547, 153] on span "día" at bounding box center [545, 156] width 9 height 8
click at [560, 156] on span "Eso" at bounding box center [559, 156] width 11 height 8
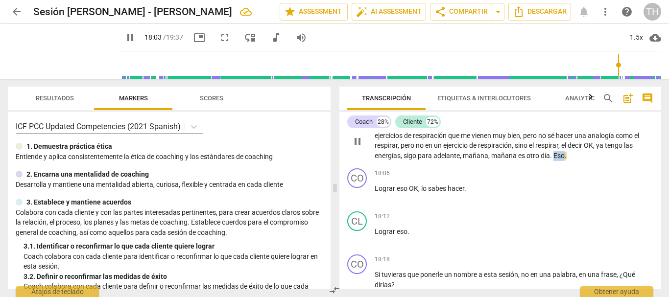
click at [560, 156] on span "Eso" at bounding box center [559, 156] width 11 height 8
click at [408, 190] on span "eso" at bounding box center [403, 189] width 12 height 8
click at [356, 204] on div "CO play_arrow pause 18:06 + Add competency keyboard_arrow_right Lograr eso OK ,…" at bounding box center [501, 186] width 322 height 43
click at [356, 200] on span "pause" at bounding box center [358, 195] width 12 height 12
click at [409, 186] on span "OK" at bounding box center [413, 189] width 9 height 8
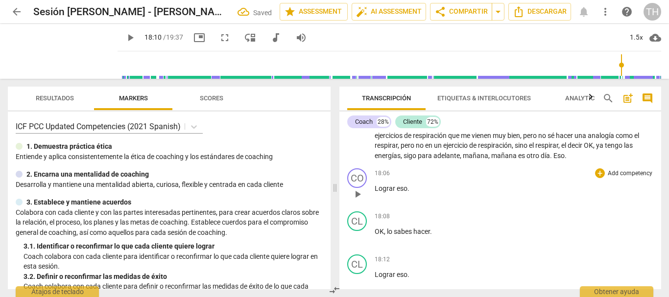
click at [375, 188] on span "Lograr" at bounding box center [386, 189] width 22 height 8
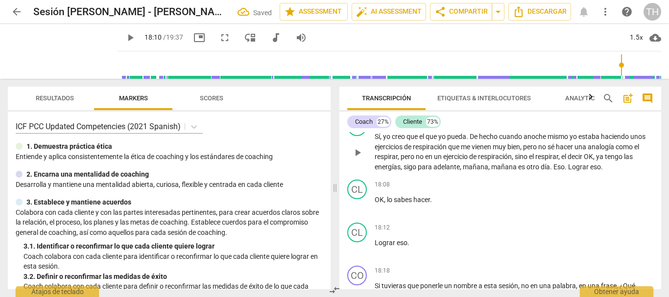
scroll to position [2475, 0]
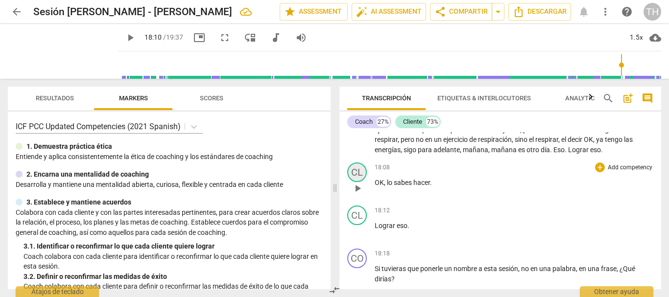
click at [358, 171] on div "CL" at bounding box center [357, 173] width 20 height 20
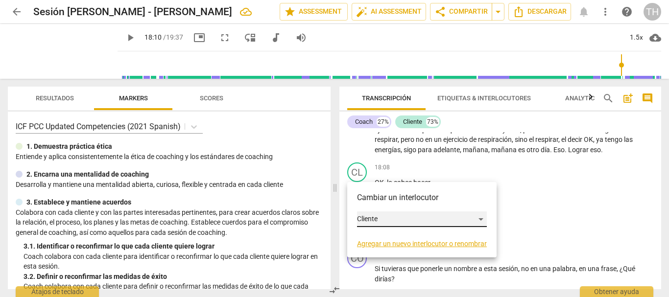
click at [374, 218] on div "Cliente" at bounding box center [422, 220] width 130 height 16
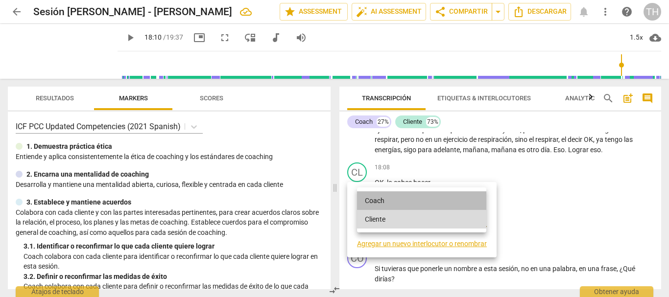
click at [377, 197] on li "Coach" at bounding box center [421, 201] width 129 height 19
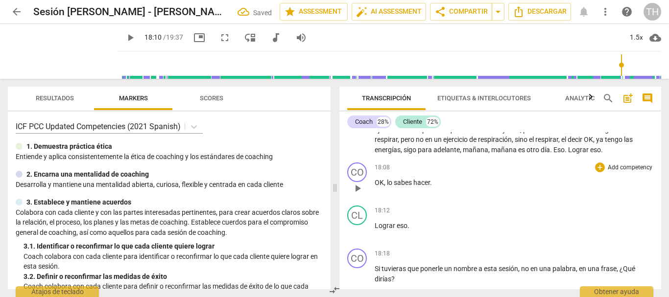
click at [417, 181] on span "hacer" at bounding box center [421, 183] width 17 height 8
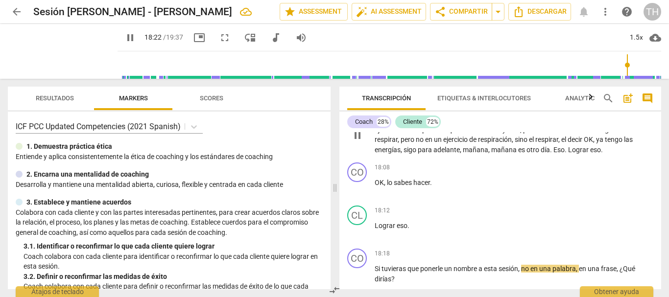
click at [542, 151] on span "día" at bounding box center [545, 150] width 9 height 8
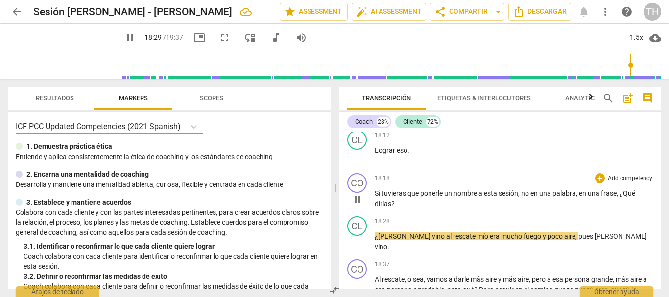
scroll to position [2573, 0]
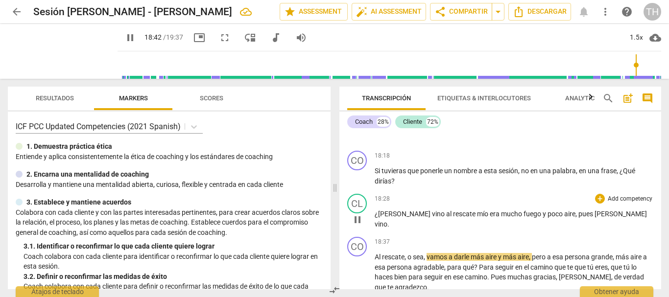
click at [360, 220] on span "pause" at bounding box center [358, 220] width 12 height 12
type input "1123"
click at [618, 214] on p "¿[PERSON_NAME] vino al rescate mío era mucho fuego y poco aire , pues [PERSON_N…" at bounding box center [514, 219] width 279 height 20
click at [376, 255] on span "Al" at bounding box center [378, 257] width 7 height 8
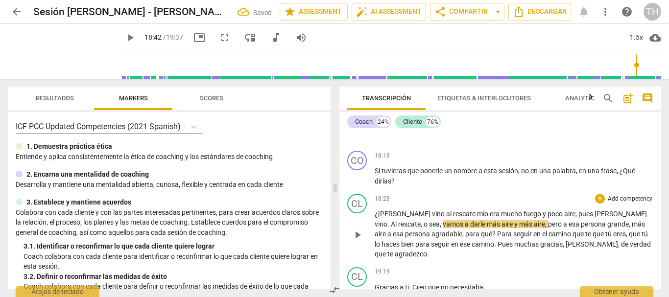
click at [391, 220] on span "." at bounding box center [389, 224] width 3 height 8
click at [420, 220] on span "," at bounding box center [418, 224] width 3 height 8
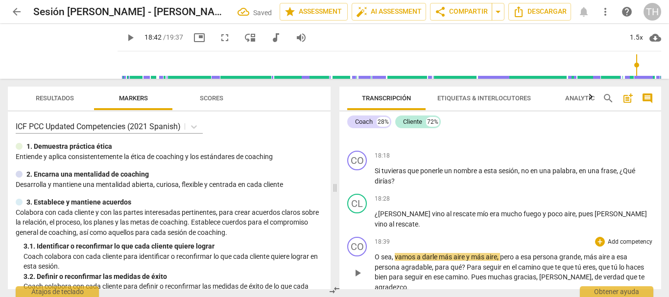
click at [380, 255] on span "O" at bounding box center [378, 257] width 6 height 8
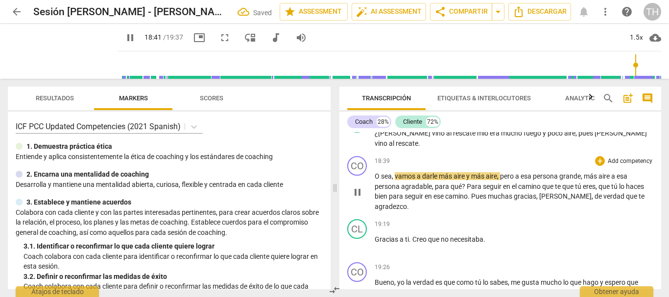
scroll to position [2671, 0]
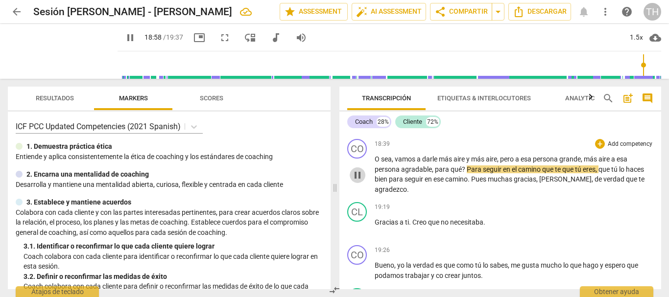
click at [358, 170] on span "pause" at bounding box center [358, 176] width 12 height 12
type input "1139"
click at [403, 167] on span "agradable" at bounding box center [416, 170] width 31 height 8
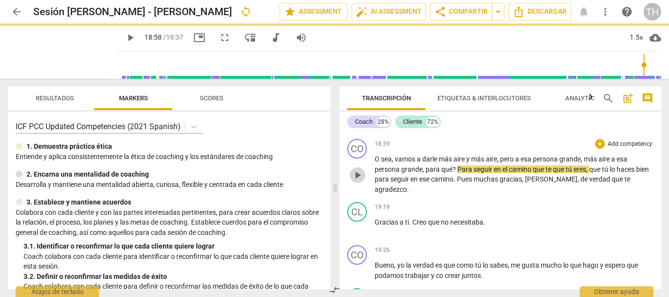
click at [358, 170] on span "play_arrow" at bounding box center [358, 176] width 12 height 12
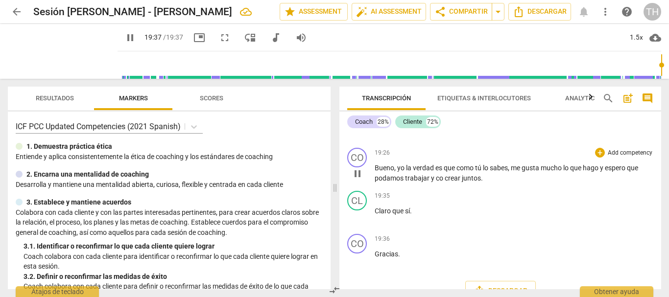
scroll to position [2769, 0]
type input "1177"
click at [507, 285] on span "Descargar" at bounding box center [501, 291] width 54 height 12
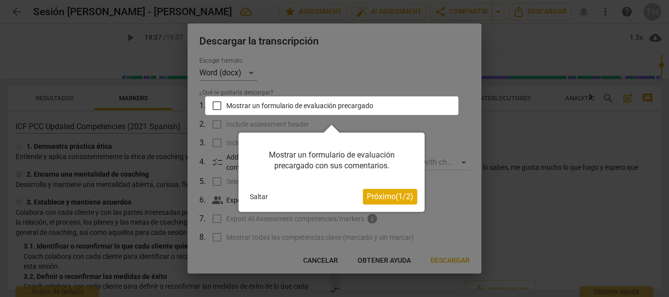
click at [371, 198] on span "Próximo ( 1 / 2 )" at bounding box center [390, 196] width 47 height 9
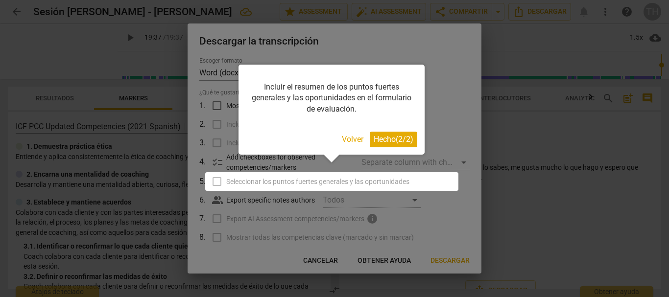
click at [388, 137] on span "Hecho ( 2 / 2 )" at bounding box center [394, 139] width 40 height 9
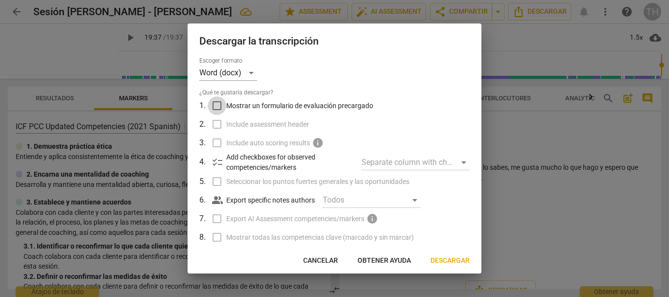
click at [217, 109] on input "Mostrar un formulario de evaluación precargado" at bounding box center [217, 106] width 19 height 19
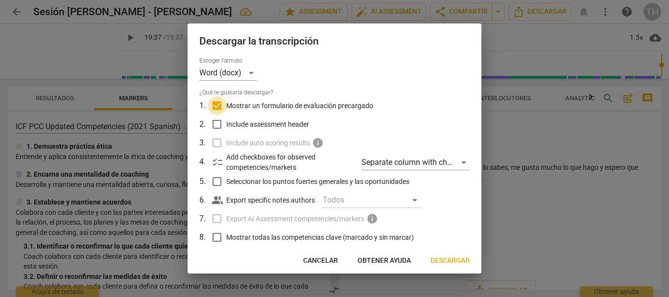
click at [217, 109] on input "Mostrar un formulario de evaluación precargado" at bounding box center [217, 106] width 19 height 19
checkbox input "false"
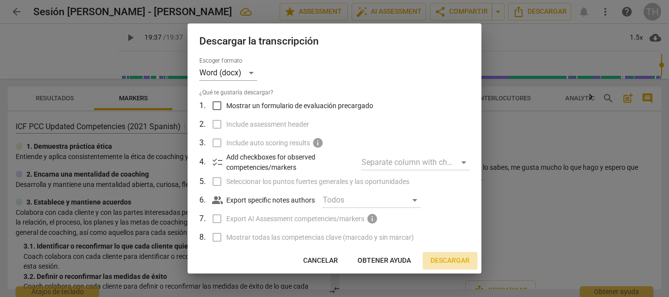
click at [457, 260] on span "Descargar" at bounding box center [450, 261] width 39 height 10
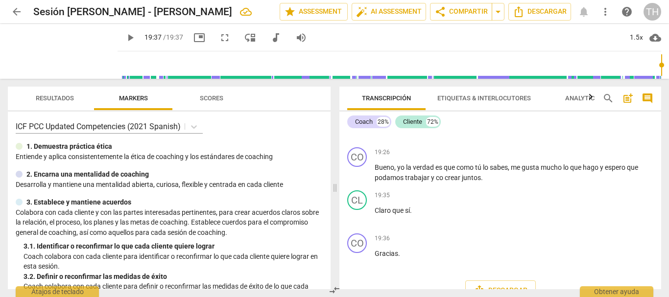
scroll to position [2771, 0]
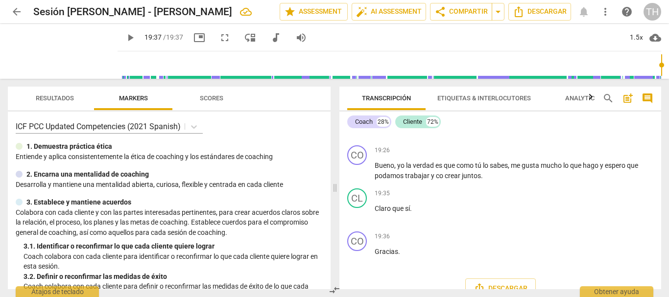
type input "1177"
